Goal: Navigation & Orientation: Go to known website

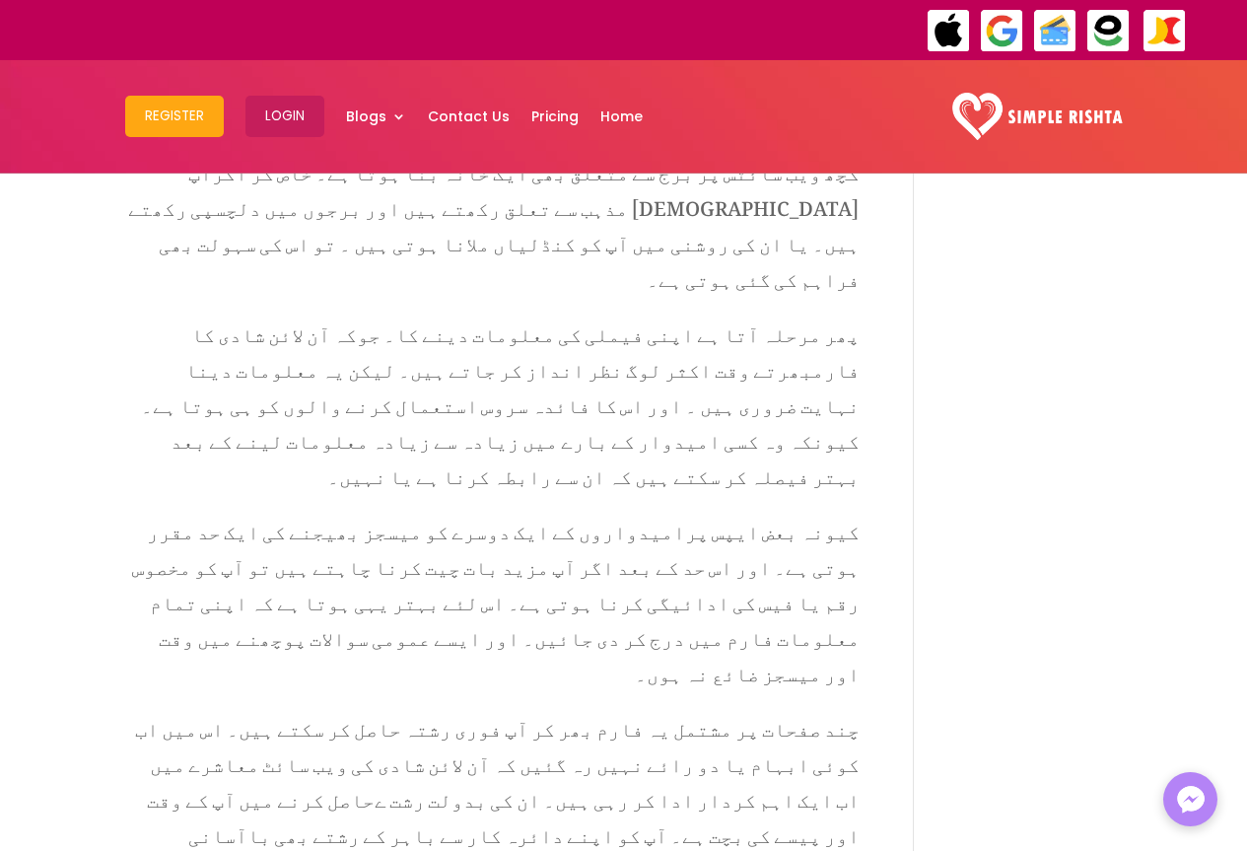
scroll to position [2612, 0]
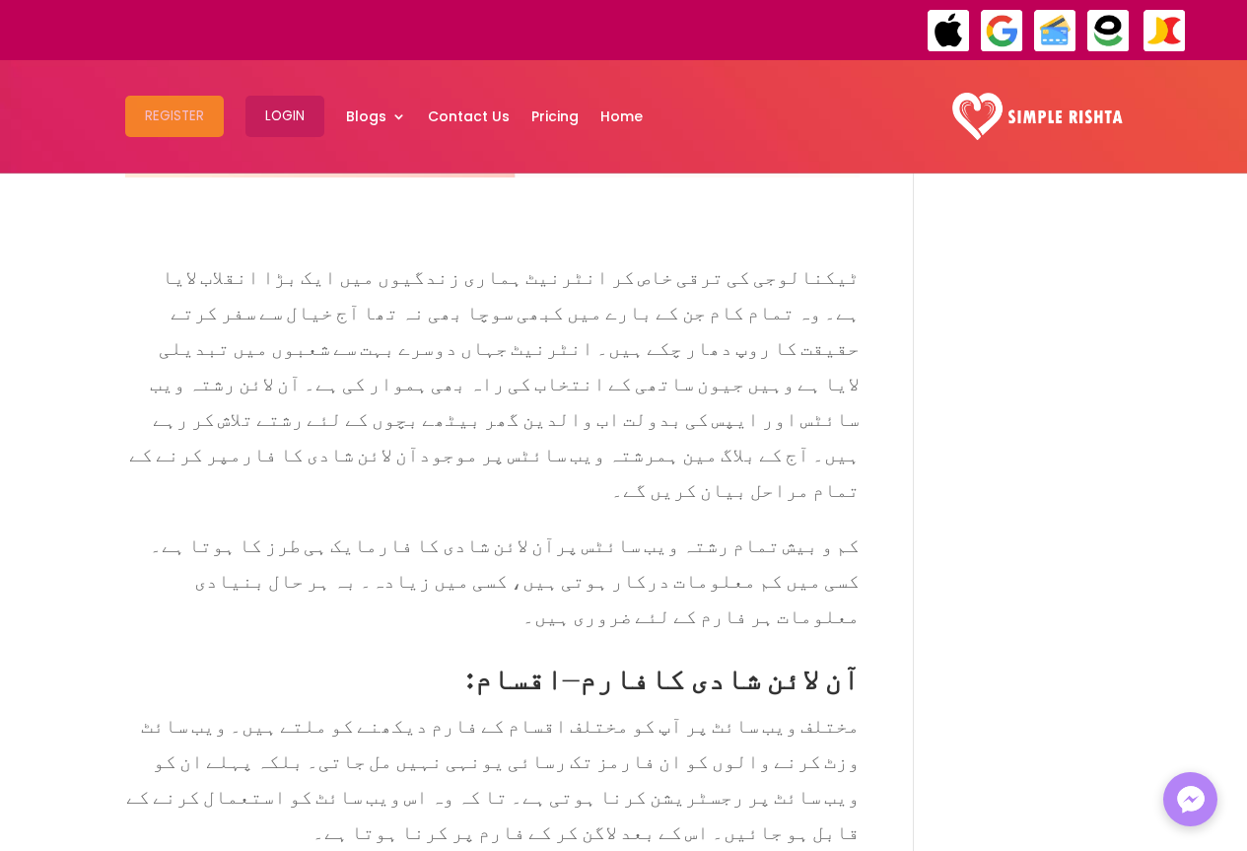
click at [174, 122] on button "Register" at bounding box center [174, 116] width 99 height 41
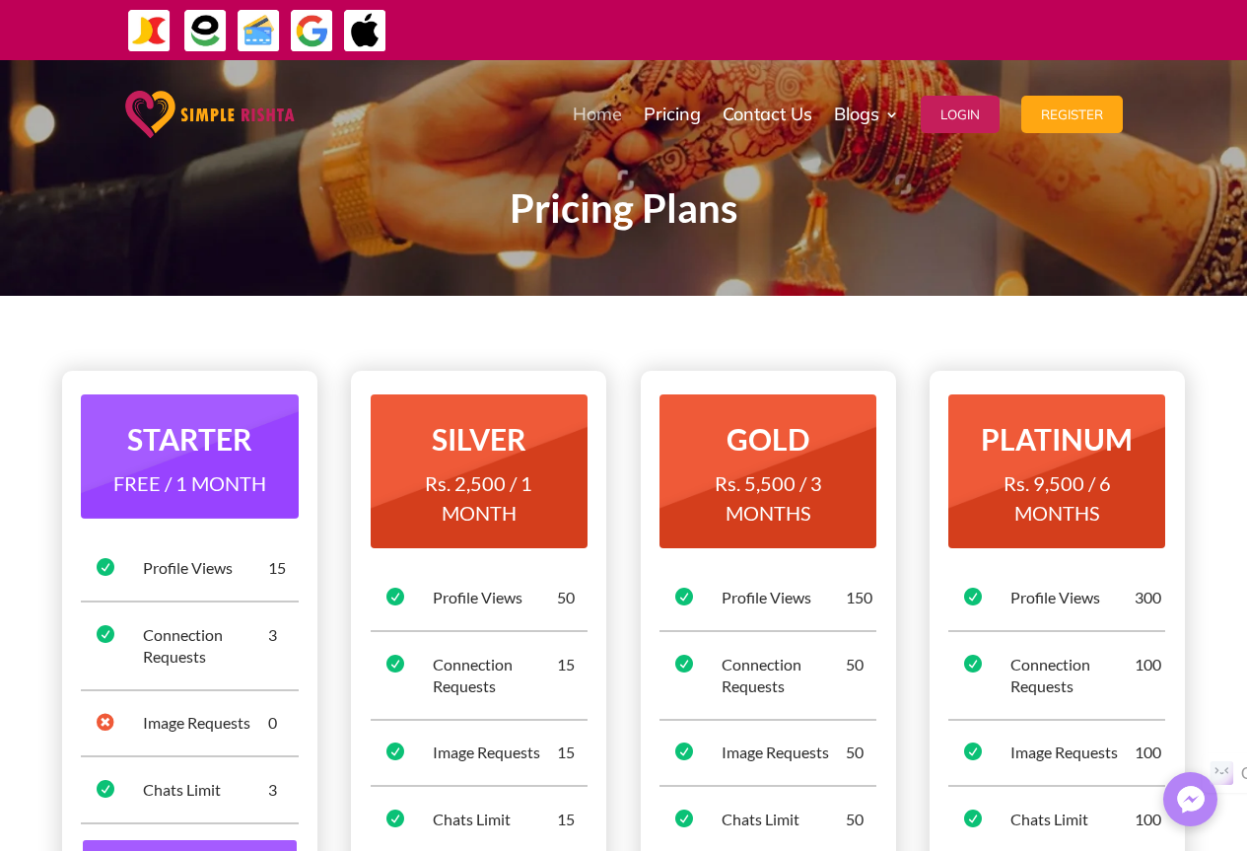
click at [582, 123] on link "Home" at bounding box center [597, 114] width 49 height 99
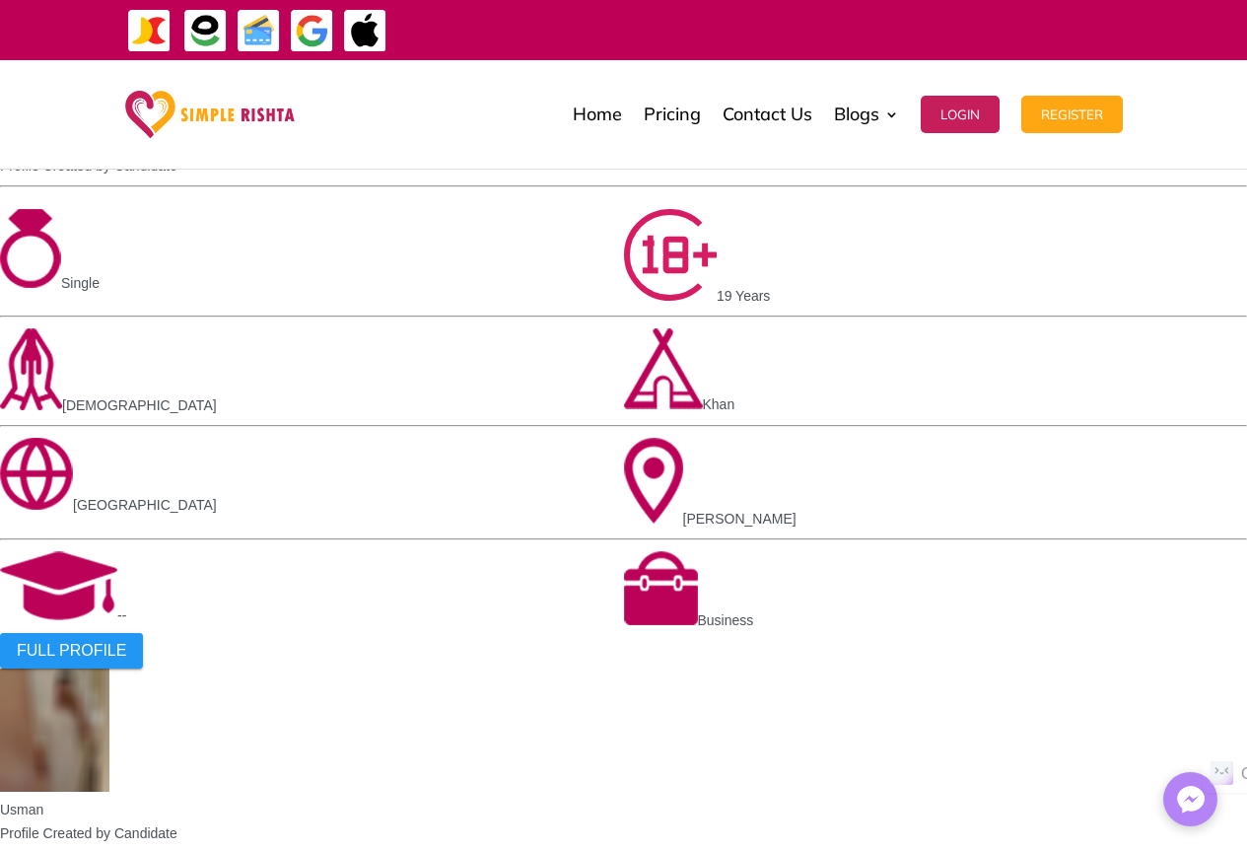
scroll to position [2110, 0]
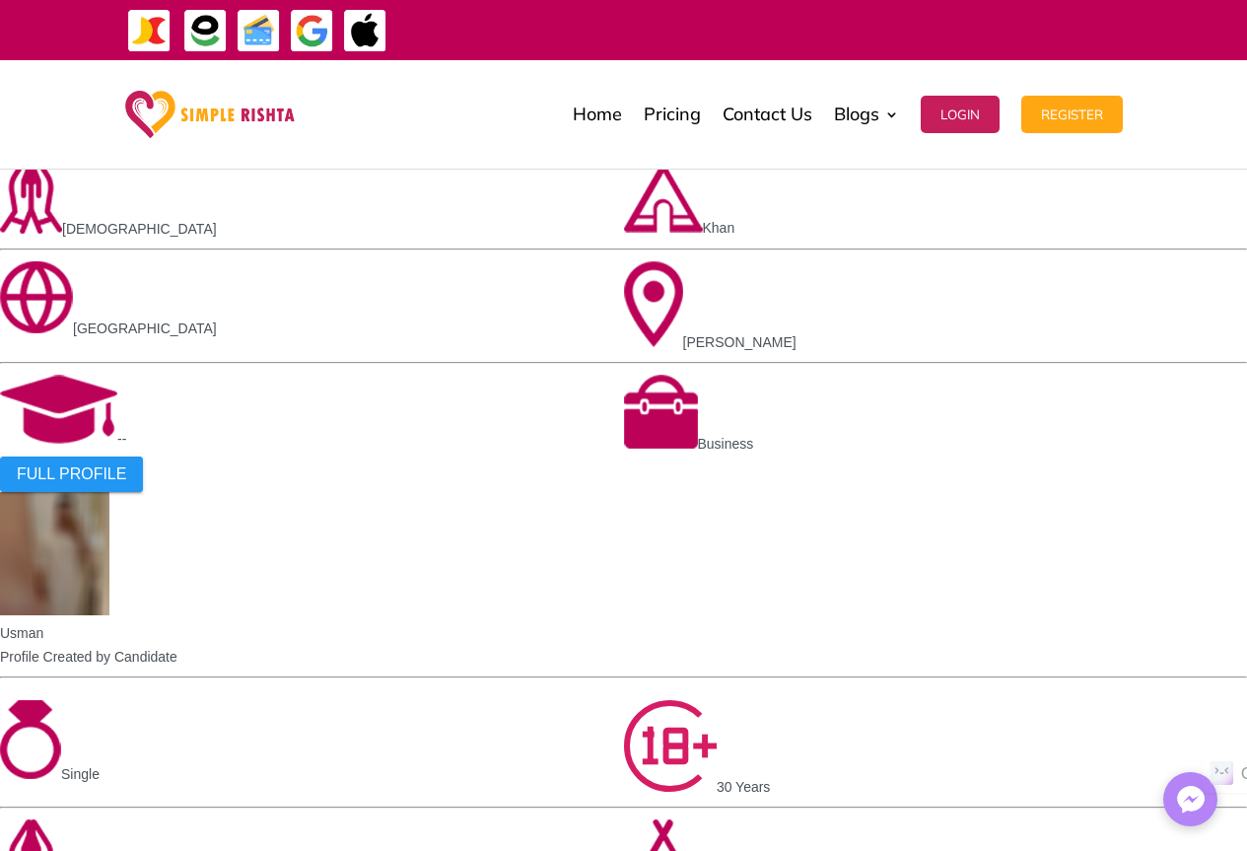
drag, startPoint x: 1257, startPoint y: 49, endPoint x: 1261, endPoint y: 245, distance: 195.3
